Goal: Task Accomplishment & Management: Manage account settings

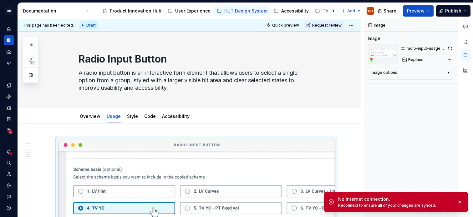
scroll to position [61, 0]
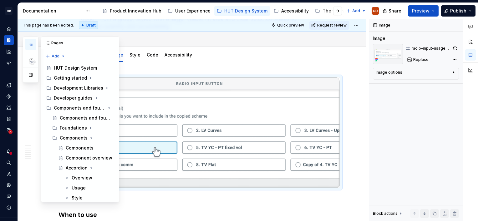
click at [32, 45] on icon "button" at bounding box center [30, 44] width 5 height 5
click at [76, 43] on div "Pages" at bounding box center [80, 43] width 78 height 13
click at [47, 42] on icon at bounding box center [47, 43] width 5 height 5
click at [457, 24] on button "button" at bounding box center [456, 25] width 9 height 9
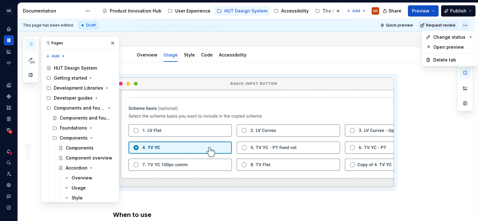
click at [464, 24] on html "[PERSON_NAME] UI Toolkit (HUT) GD Design system data Documentation Accessibilit…" at bounding box center [239, 110] width 478 height 221
click at [333, 45] on html "[PERSON_NAME] UI Toolkit (HUT) GD Design system data Documentation Accessibilit…" at bounding box center [239, 110] width 478 height 221
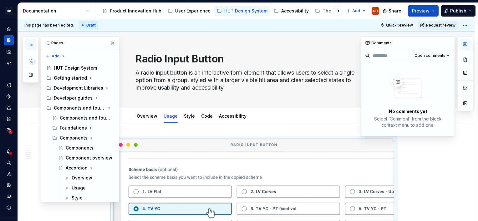
click at [461, 44] on button "button" at bounding box center [464, 44] width 11 height 11
click at [156, 39] on div "Edit header" at bounding box center [185, 42] width 334 height 11
click at [300, 153] on img at bounding box center [253, 194] width 281 height 110
click at [449, 43] on button "button" at bounding box center [447, 43] width 9 height 9
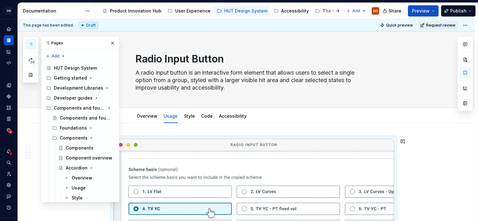
click at [358, 183] on img at bounding box center [253, 194] width 281 height 110
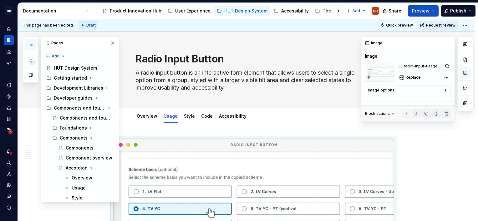
click at [464, 71] on button "button" at bounding box center [464, 72] width 11 height 11
click at [464, 105] on button "button" at bounding box center [464, 103] width 11 height 11
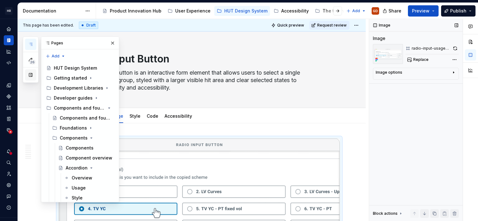
click at [31, 75] on button "button" at bounding box center [30, 74] width 11 height 11
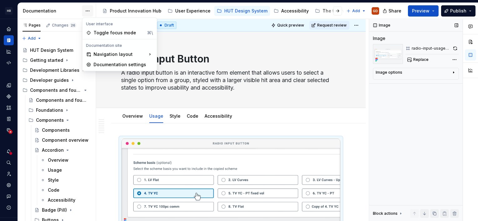
click at [83, 9] on html "[PERSON_NAME] UI Toolkit (HUT) GD Design system data Documentation Accessibilit…" at bounding box center [239, 110] width 478 height 221
click at [97, 35] on div "Toggle focus mode" at bounding box center [118, 33] width 51 height 6
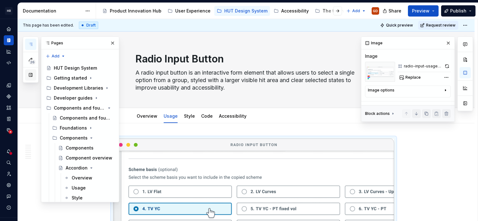
click at [33, 76] on button "button" at bounding box center [30, 74] width 11 height 11
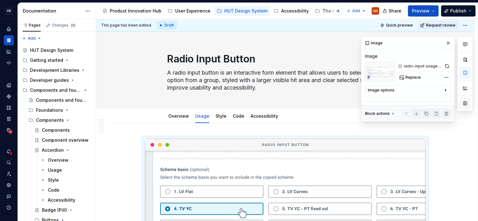
click at [463, 103] on button "button" at bounding box center [464, 103] width 11 height 11
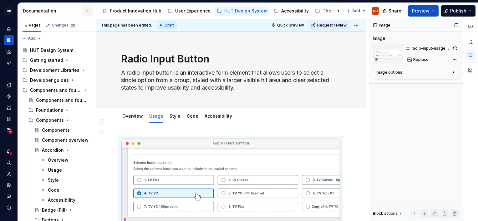
click at [88, 10] on html "[PERSON_NAME] UI Toolkit (HUT) GD Design system data Documentation Accessibilit…" at bounding box center [239, 110] width 478 height 221
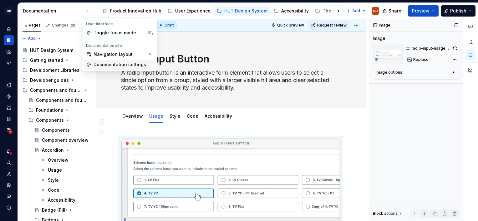
click at [108, 63] on div "Documentation settings" at bounding box center [122, 65] width 59 height 6
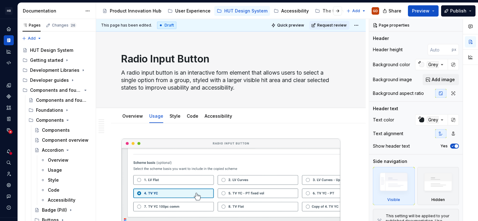
type textarea "*"
